Goal: Information Seeking & Learning: Learn about a topic

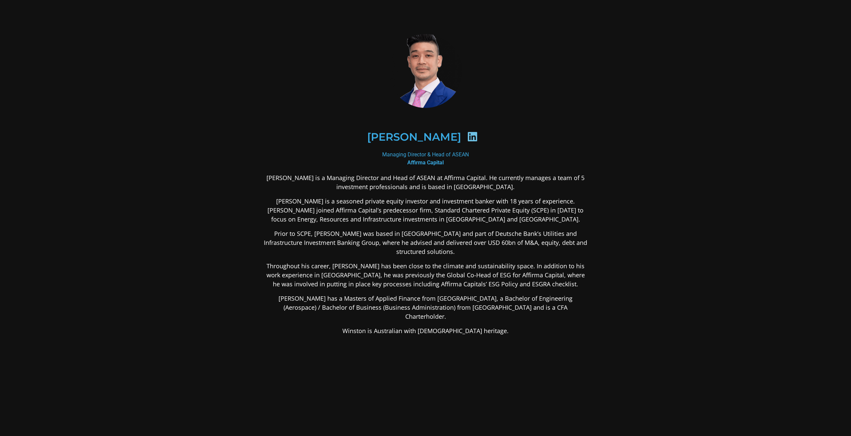
scroll to position [12, 0]
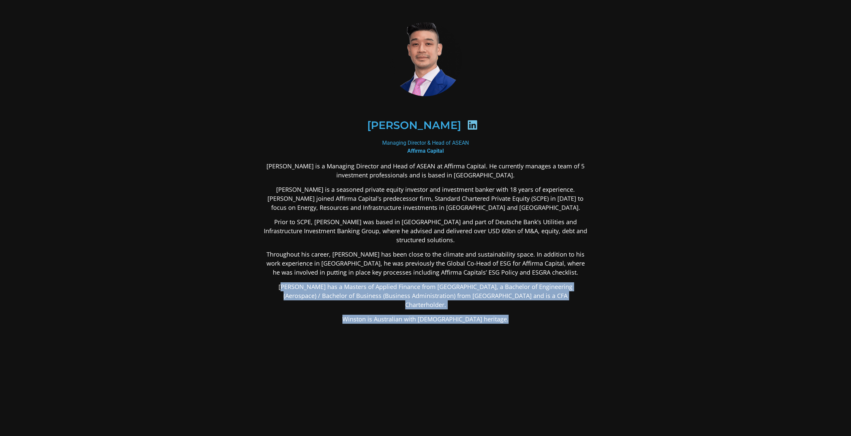
drag, startPoint x: 277, startPoint y: 276, endPoint x: 647, endPoint y: 293, distance: 370.1
click at [643, 293] on section "[PERSON_NAME] Managing Director & Head of ASEAN Affirma Capital [PERSON_NAME] i…" at bounding box center [425, 221] width 851 height 466
click at [655, 294] on section "[PERSON_NAME] Managing Director & Head of ASEAN Affirma Capital [PERSON_NAME] i…" at bounding box center [425, 221] width 851 height 466
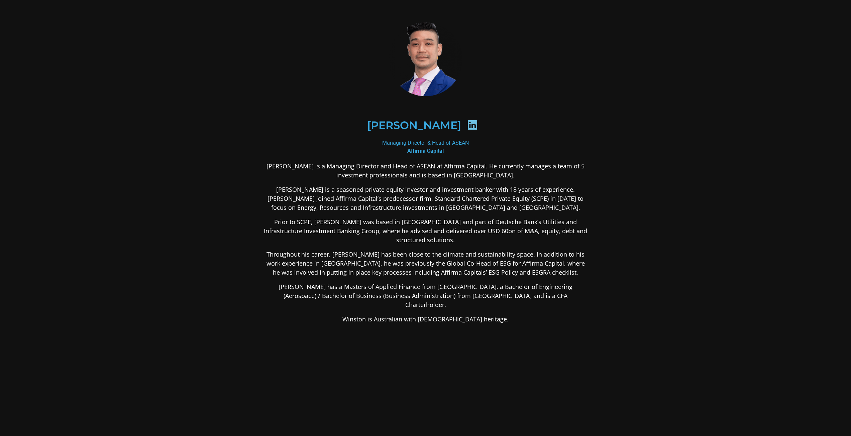
click at [466, 315] on p "Winston is Australian with [DEMOGRAPHIC_DATA] heritage." at bounding box center [425, 319] width 325 height 9
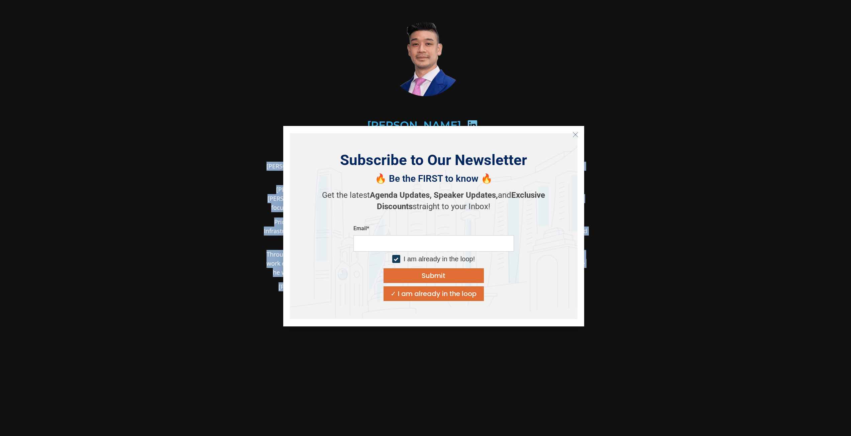
drag, startPoint x: 507, startPoint y: 297, endPoint x: 264, endPoint y: 217, distance: 255.7
click at [289, 217] on body "[PERSON_NAME] Managing Director & Head of ASEAN Affirma Capital [PERSON_NAME] i…" at bounding box center [425, 221] width 851 height 466
click at [573, 129] on button "Close" at bounding box center [575, 134] width 11 height 11
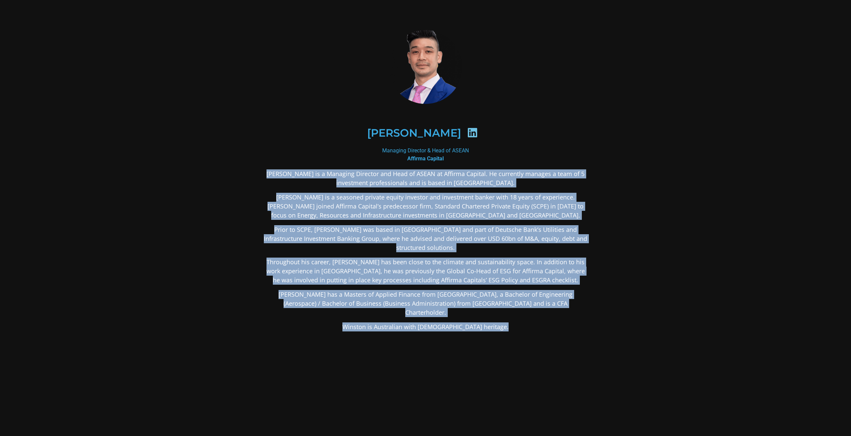
scroll to position [0, 0]
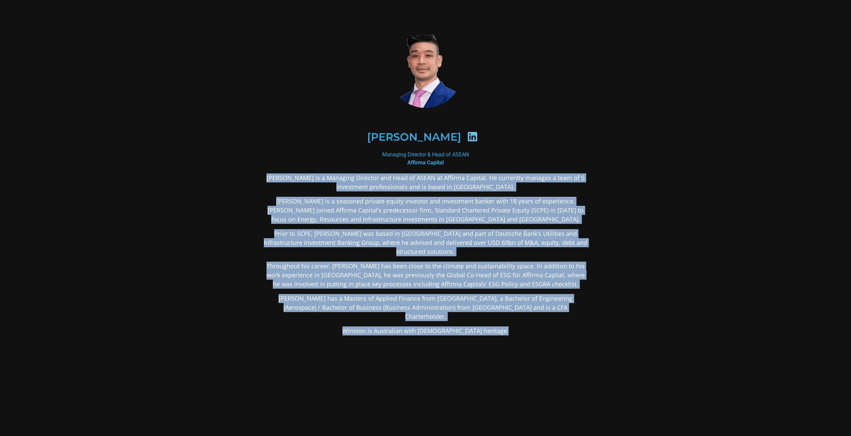
click at [545, 262] on p "Throughout his career, [PERSON_NAME] has been close to the climate and sustaina…" at bounding box center [425, 275] width 325 height 27
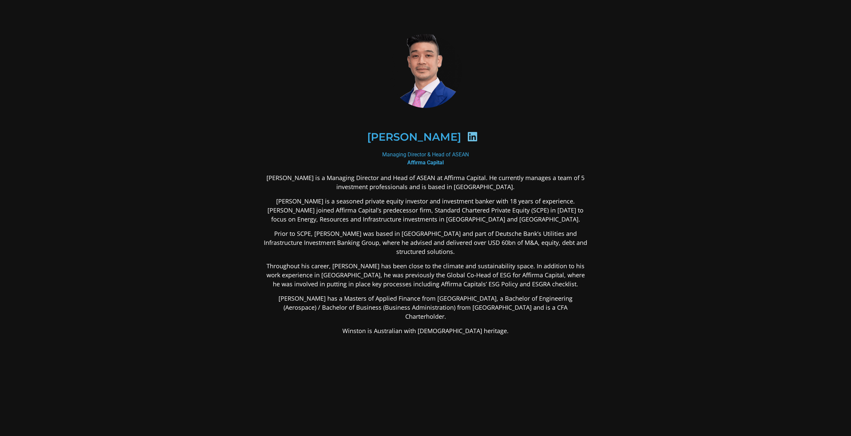
click at [710, 243] on section "[PERSON_NAME] Managing Director & Head of ASEAN Affirma Capital [PERSON_NAME] i…" at bounding box center [425, 233] width 851 height 466
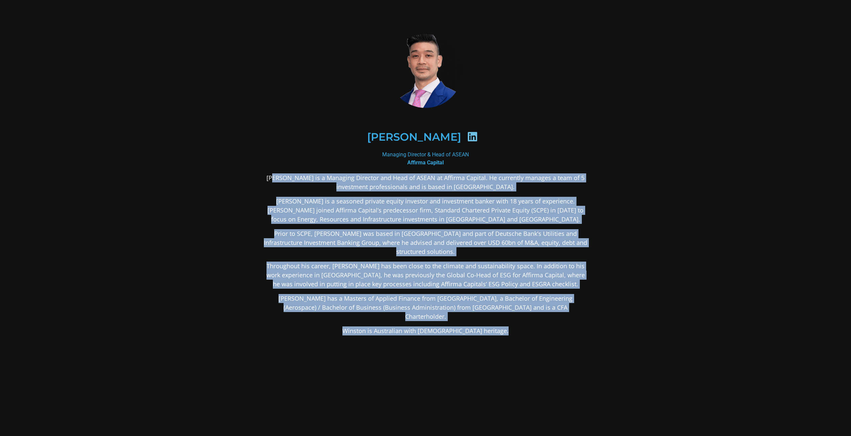
drag, startPoint x: 509, startPoint y: 313, endPoint x: 271, endPoint y: 172, distance: 276.1
click at [271, 172] on div "[PERSON_NAME] Managing Director & Head of ASEAN Affirma Capital [PERSON_NAME] i…" at bounding box center [425, 233] width 325 height 417
click at [529, 320] on div "[PERSON_NAME] is a Managing Director and Head of ASEAN at Affirma Capital. He c…" at bounding box center [425, 308] width 325 height 268
drag, startPoint x: 513, startPoint y: 311, endPoint x: 263, endPoint y: 179, distance: 282.4
click at [263, 179] on div "[PERSON_NAME] is a Managing Director and Head of ASEAN at Affirma Capital. He c…" at bounding box center [425, 308] width 325 height 268
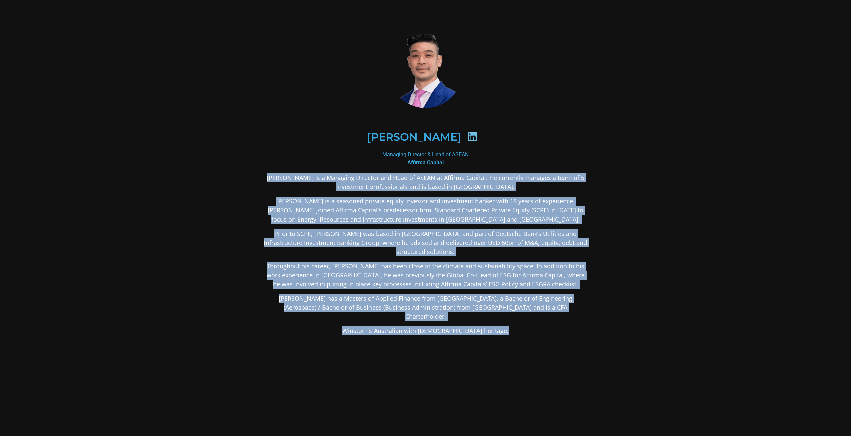
click at [541, 304] on div "[PERSON_NAME] is a Managing Director and Head of ASEAN at Affirma Capital. He c…" at bounding box center [425, 308] width 325 height 268
drag, startPoint x: 538, startPoint y: 320, endPoint x: 267, endPoint y: 175, distance: 307.2
click at [267, 175] on div "[PERSON_NAME] is a Managing Director and Head of ASEAN at Affirma Capital. He c…" at bounding box center [425, 308] width 325 height 268
click at [439, 334] on div "[PERSON_NAME] is a Managing Director and Head of ASEAN at Affirma Capital. He c…" at bounding box center [425, 308] width 325 height 268
drag, startPoint x: 579, startPoint y: 328, endPoint x: 246, endPoint y: 177, distance: 365.8
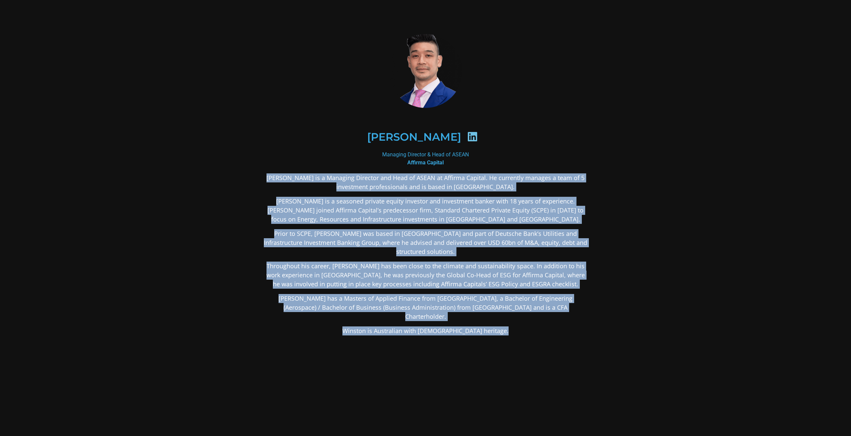
click at [246, 177] on div "[PERSON_NAME] Managing Director & Head of ASEAN Affirma Capital [PERSON_NAME] i…" at bounding box center [425, 233] width 361 height 453
click at [464, 394] on div "[PERSON_NAME] is a Managing Director and Head of ASEAN at Affirma Capital. He c…" at bounding box center [425, 308] width 325 height 268
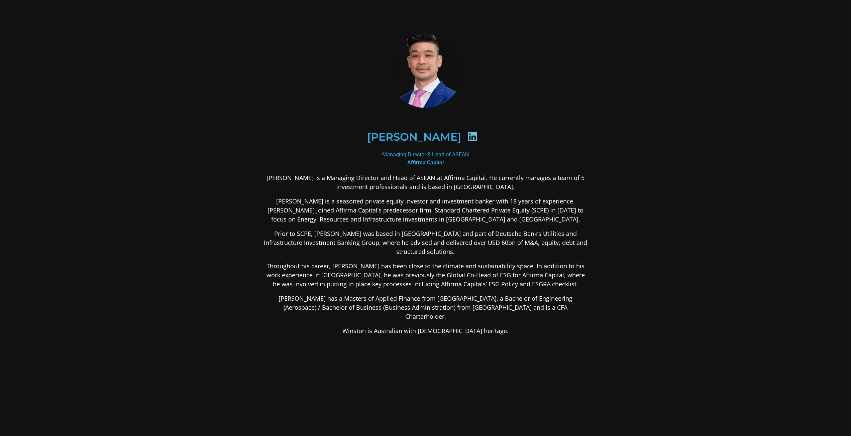
click at [710, 72] on section "[PERSON_NAME] Managing Director & Head of ASEAN Affirma Capital [PERSON_NAME] i…" at bounding box center [425, 233] width 851 height 466
